Goal: Task Accomplishment & Management: Manage account settings

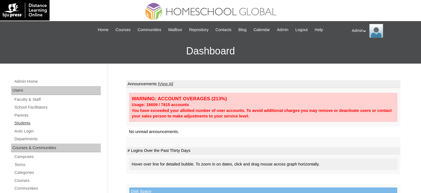
click at [27, 120] on link "Students" at bounding box center [57, 122] width 87 height 7
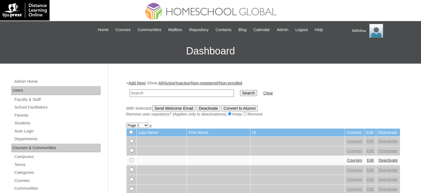
click at [144, 91] on input "text" at bounding box center [182, 92] width 104 height 7
type input "[PERSON_NAME]"
click at [240, 90] on input "Search" at bounding box center [248, 93] width 17 height 6
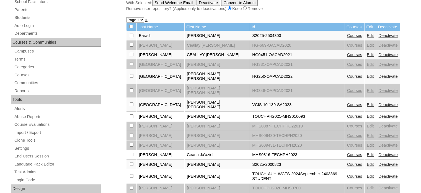
scroll to position [126, 0]
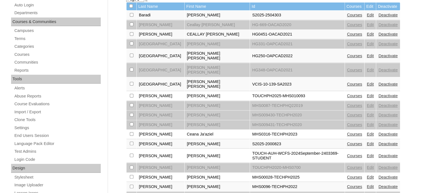
click at [347, 141] on link "Courses" at bounding box center [354, 143] width 15 height 4
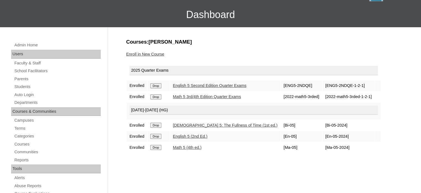
scroll to position [17, 0]
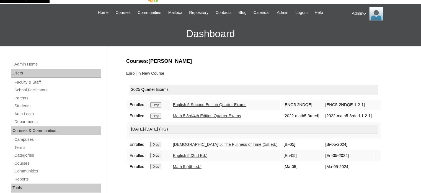
click at [147, 73] on link "Enroll in New Course" at bounding box center [145, 73] width 38 height 4
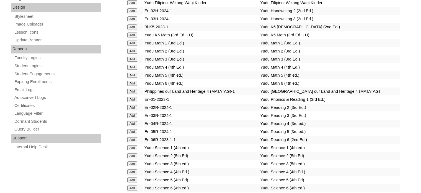
scroll to position [2219, 0]
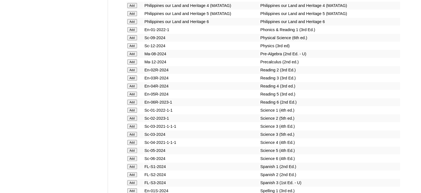
click at [134, 96] on input "Add" at bounding box center [132, 93] width 10 height 5
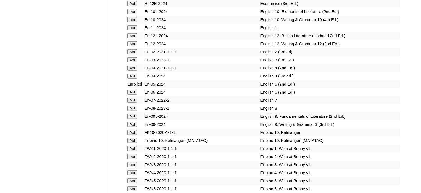
scroll to position [334, 0]
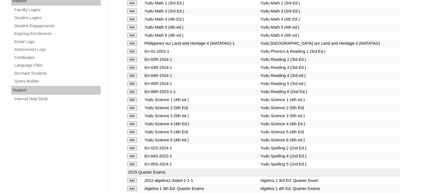
click at [134, 97] on input "Add" at bounding box center [132, 99] width 10 height 5
click at [127, 97] on input "Add" at bounding box center [132, 99] width 10 height 5
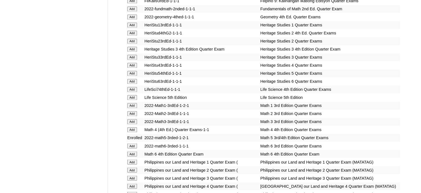
scroll to position [1125, 0]
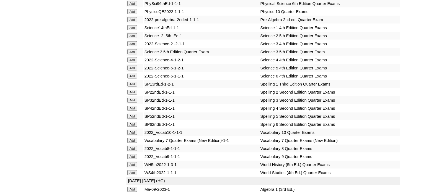
click at [134, 70] on input "Add" at bounding box center [132, 67] width 10 height 5
click at [133, 70] on input "Add" at bounding box center [132, 67] width 10 height 5
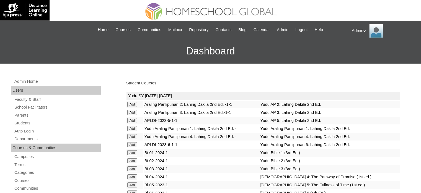
click at [150, 82] on link "Student Courses" at bounding box center [141, 83] width 30 height 4
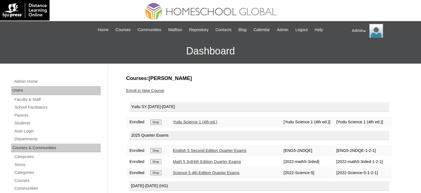
click at [158, 121] on input "Drop" at bounding box center [155, 121] width 11 height 5
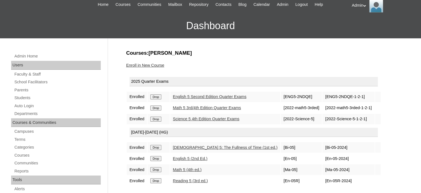
scroll to position [13, 0]
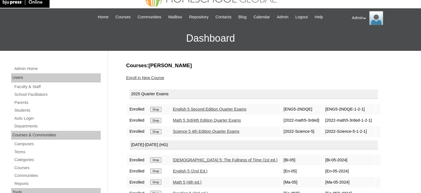
click at [145, 77] on link "Enroll in New Course" at bounding box center [145, 77] width 38 height 4
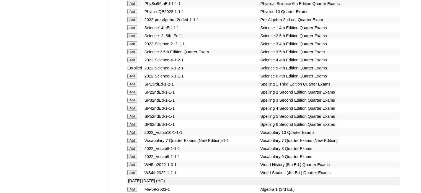
scroll to position [2275, 0]
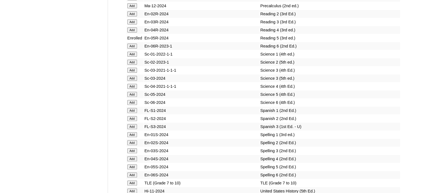
click at [134, 97] on input "Add" at bounding box center [132, 94] width 10 height 5
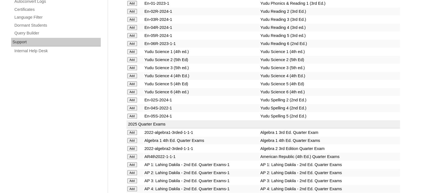
scroll to position [1173, 0]
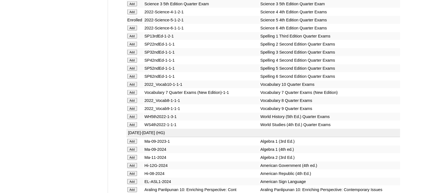
click at [131, 71] on input "Add" at bounding box center [132, 68] width 10 height 5
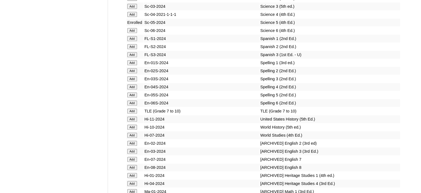
click at [131, 96] on input "Add" at bounding box center [132, 94] width 10 height 5
